Goal: Task Accomplishment & Management: Use online tool/utility

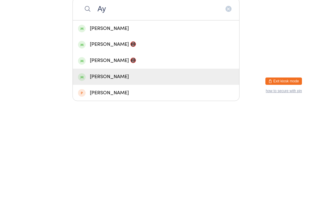
type input "Ay"
click at [134, 182] on div "[PERSON_NAME]" at bounding box center [156, 186] width 156 height 8
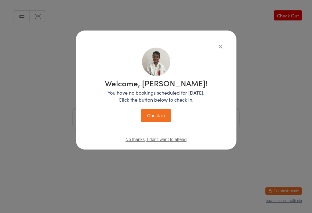
click at [164, 112] on button "Check in" at bounding box center [156, 115] width 30 height 12
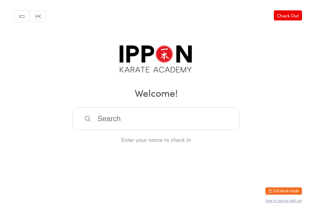
click at [100, 118] on input "search" at bounding box center [156, 118] width 167 height 23
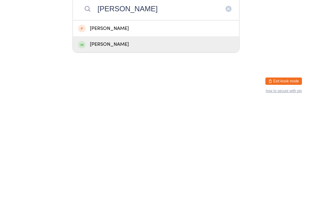
type input "[PERSON_NAME]"
click at [87, 150] on div "[PERSON_NAME]" at bounding box center [156, 154] width 156 height 8
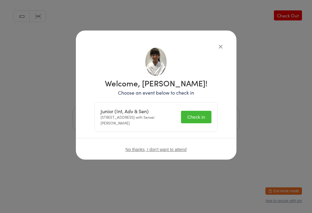
click at [196, 115] on button "Check in" at bounding box center [196, 117] width 30 height 12
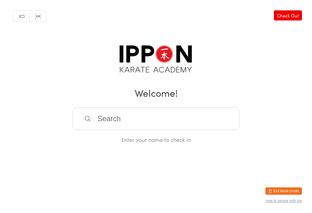
click at [112, 137] on div "Enter your name to check in" at bounding box center [156, 125] width 167 height 36
click at [106, 118] on input "search" at bounding box center [156, 118] width 167 height 23
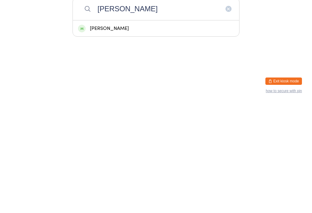
type input "[PERSON_NAME]"
click at [108, 134] on div "[PERSON_NAME]" at bounding box center [156, 138] width 156 height 8
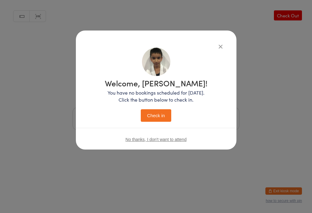
click at [161, 115] on button "Check in" at bounding box center [156, 115] width 30 height 12
